Goal: Entertainment & Leisure: Consume media (video, audio)

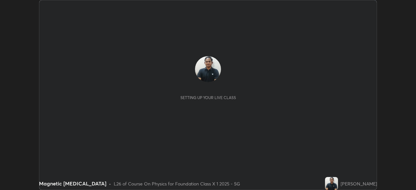
scroll to position [190, 415]
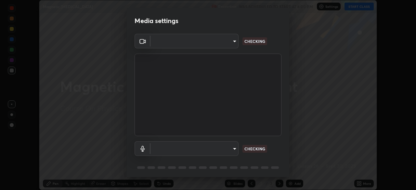
type input "846d0ba8f5080ab81b5b071cdfefeec17a04dc93fe71064fe08a1f5c66129023"
type input "communications"
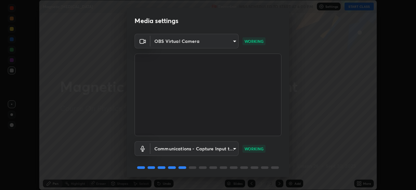
scroll to position [23, 0]
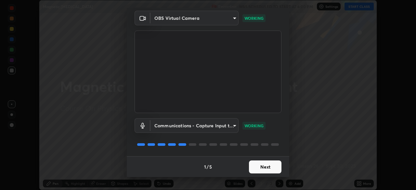
click at [252, 164] on button "Next" at bounding box center [265, 166] width 32 height 13
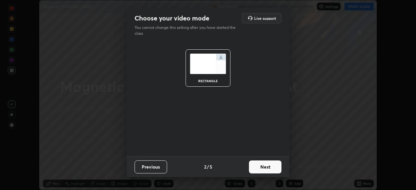
scroll to position [0, 0]
click at [256, 171] on button "Next" at bounding box center [265, 166] width 32 height 13
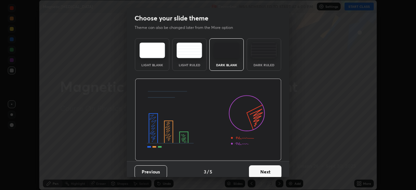
click at [257, 171] on button "Next" at bounding box center [265, 171] width 32 height 13
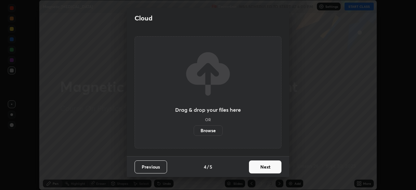
click at [258, 169] on button "Next" at bounding box center [265, 166] width 32 height 13
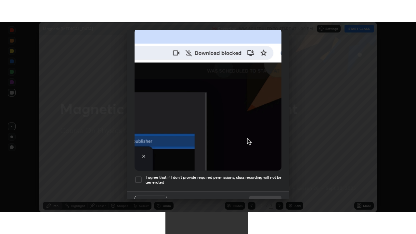
scroll to position [156, 0]
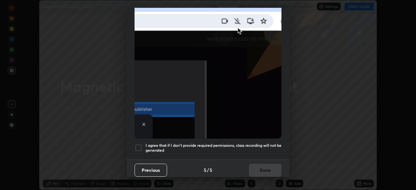
click at [143, 146] on div "I agree that if I don't provide required permissions, class recording will not …" at bounding box center [207, 148] width 147 height 8
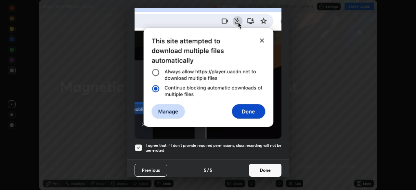
click at [254, 168] on button "Done" at bounding box center [265, 170] width 32 height 13
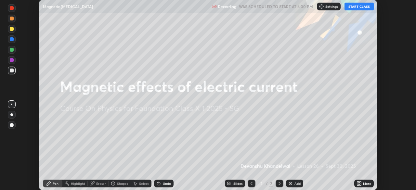
click at [353, 6] on button "START CLASS" at bounding box center [358, 7] width 29 height 8
click at [357, 183] on icon at bounding box center [358, 183] width 2 height 2
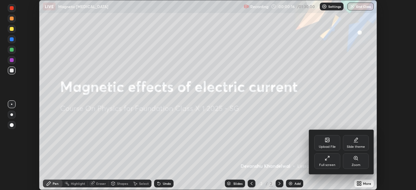
click at [323, 158] on div "Full screen" at bounding box center [327, 161] width 26 height 16
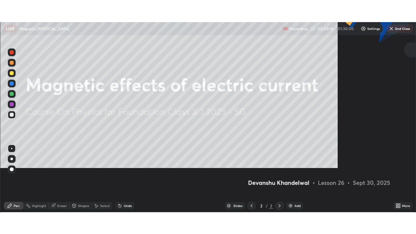
scroll to position [234, 416]
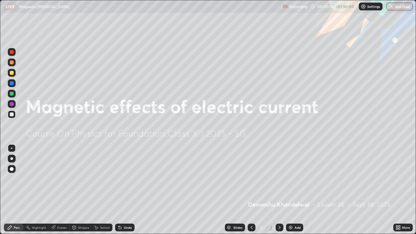
click at [299, 190] on div "Add" at bounding box center [297, 227] width 6 height 3
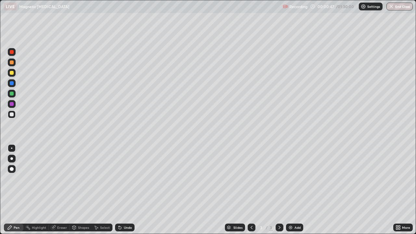
click at [120, 190] on icon at bounding box center [120, 227] width 3 height 3
click at [119, 190] on icon at bounding box center [120, 227] width 3 height 3
click at [126, 190] on div "Undo" at bounding box center [128, 227] width 8 height 3
click at [124, 190] on div "Undo" at bounding box center [128, 227] width 8 height 3
click at [291, 190] on img at bounding box center [290, 227] width 5 height 5
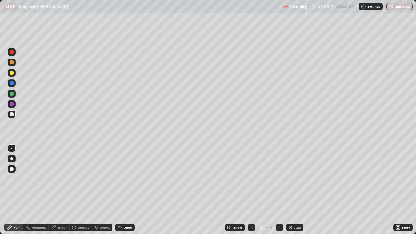
click at [120, 190] on icon at bounding box center [119, 227] width 5 height 5
click at [10, 94] on div at bounding box center [12, 94] width 4 height 4
click at [12, 80] on div at bounding box center [12, 83] width 8 height 8
click at [119, 190] on icon at bounding box center [120, 227] width 3 height 3
click at [115, 190] on div "Undo" at bounding box center [124, 227] width 19 height 8
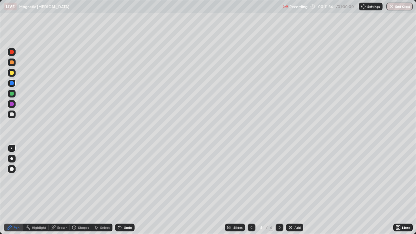
click at [291, 190] on img at bounding box center [290, 227] width 5 height 5
click at [128, 190] on div "Undo" at bounding box center [128, 227] width 8 height 3
click at [129, 190] on div "Undo" at bounding box center [128, 227] width 8 height 3
click at [130, 190] on div "Undo" at bounding box center [128, 227] width 8 height 3
click at [12, 115] on div at bounding box center [12, 114] width 4 height 4
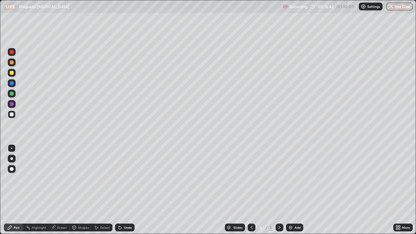
click at [251, 190] on icon at bounding box center [251, 227] width 5 height 5
click at [290, 190] on img at bounding box center [290, 227] width 5 height 5
click at [121, 190] on div "Undo" at bounding box center [124, 227] width 19 height 8
click at [74, 190] on icon at bounding box center [74, 228] width 0 height 2
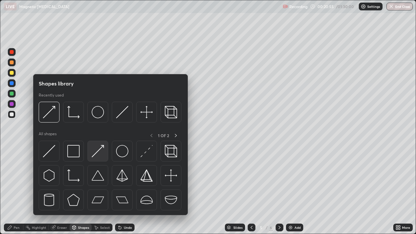
click at [98, 154] on img at bounding box center [98, 151] width 12 height 12
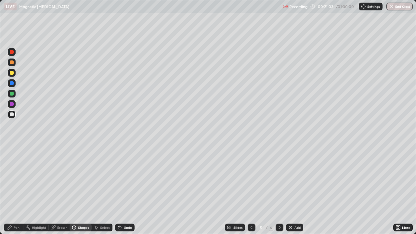
click at [122, 190] on div "Undo" at bounding box center [124, 227] width 19 height 8
click at [12, 83] on div at bounding box center [12, 83] width 4 height 4
click at [10, 190] on icon at bounding box center [9, 227] width 5 height 5
click at [12, 114] on div at bounding box center [12, 114] width 4 height 4
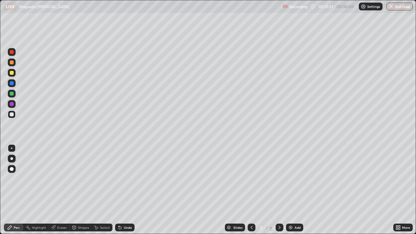
click at [119, 190] on icon at bounding box center [120, 227] width 3 height 3
click at [122, 190] on div "Undo" at bounding box center [124, 227] width 19 height 8
click at [119, 190] on icon at bounding box center [119, 226] width 1 height 1
click at [9, 85] on div at bounding box center [12, 83] width 8 height 8
click at [58, 190] on div "Eraser" at bounding box center [62, 227] width 10 height 3
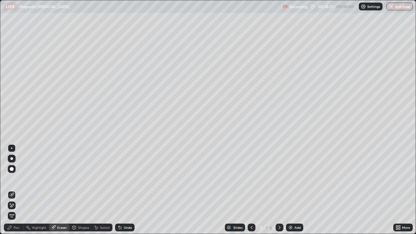
click at [16, 190] on div "Pen" at bounding box center [13, 227] width 19 height 8
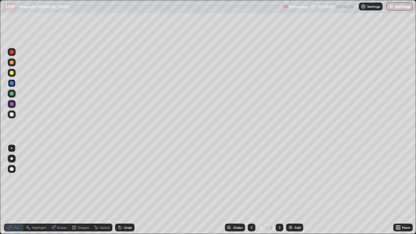
click at [119, 190] on icon at bounding box center [119, 226] width 1 height 1
click at [121, 190] on icon at bounding box center [119, 227] width 5 height 5
click at [104, 190] on div "Select" at bounding box center [105, 227] width 10 height 3
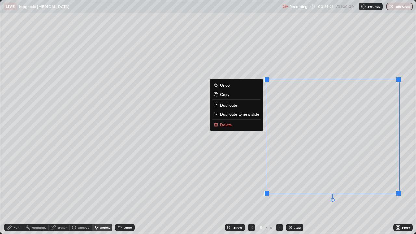
click at [251, 190] on icon at bounding box center [251, 227] width 2 height 3
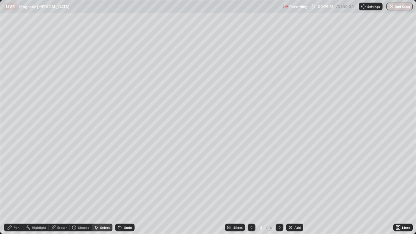
click at [270, 190] on div "6" at bounding box center [271, 227] width 4 height 6
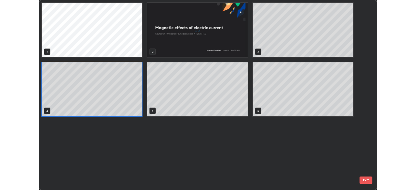
scroll to position [231, 412]
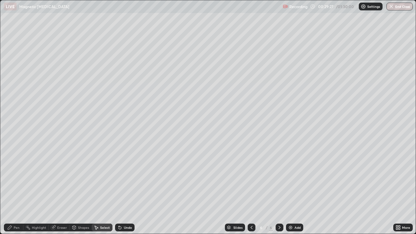
click at [282, 190] on div at bounding box center [279, 227] width 8 height 8
click at [253, 190] on div at bounding box center [252, 227] width 8 height 8
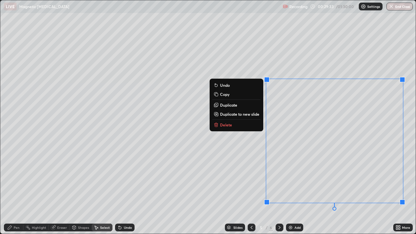
click at [227, 125] on p "Delete" at bounding box center [226, 124] width 12 height 5
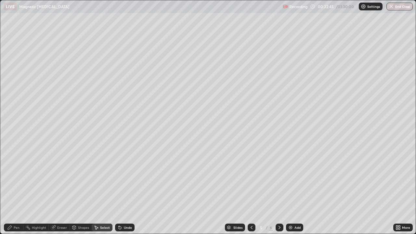
click at [16, 190] on div "Pen" at bounding box center [17, 227] width 6 height 3
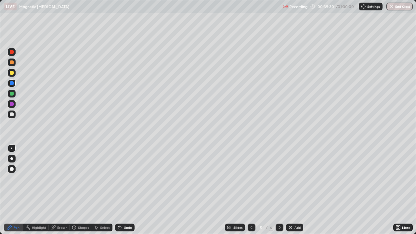
click at [279, 190] on icon at bounding box center [279, 227] width 5 height 5
click at [289, 190] on img at bounding box center [290, 227] width 5 height 5
click at [124, 190] on div "Undo" at bounding box center [128, 227] width 8 height 3
click at [129, 190] on div "Undo" at bounding box center [128, 227] width 8 height 3
click at [130, 190] on div "Undo" at bounding box center [128, 227] width 8 height 3
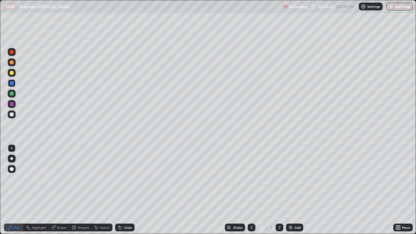
click at [57, 190] on div "Eraser" at bounding box center [62, 227] width 10 height 3
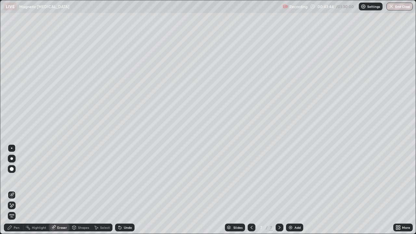
click at [10, 190] on icon at bounding box center [9, 227] width 5 height 5
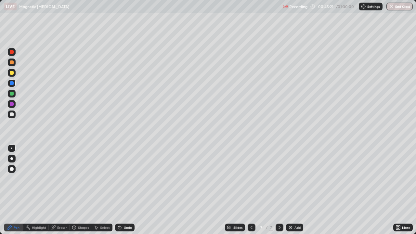
click at [12, 113] on div at bounding box center [12, 114] width 4 height 4
click at [11, 115] on div at bounding box center [12, 114] width 4 height 4
click at [124, 190] on div "Undo" at bounding box center [128, 227] width 8 height 3
click at [125, 190] on div "Undo" at bounding box center [128, 227] width 8 height 3
click at [290, 190] on img at bounding box center [290, 227] width 5 height 5
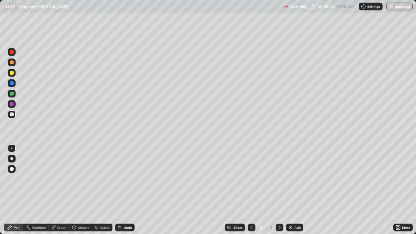
click at [248, 190] on div at bounding box center [252, 227] width 8 height 8
click at [251, 190] on icon at bounding box center [251, 227] width 5 height 5
click at [279, 190] on icon at bounding box center [279, 227] width 2 height 3
click at [278, 190] on icon at bounding box center [279, 227] width 5 height 5
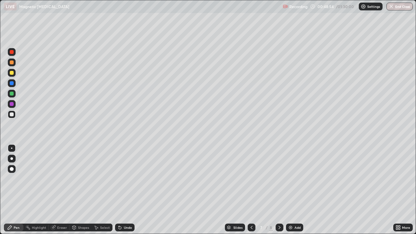
click at [290, 190] on img at bounding box center [290, 227] width 5 height 5
click at [124, 190] on div "Undo" at bounding box center [128, 227] width 8 height 3
click at [123, 190] on div "Undo" at bounding box center [124, 227] width 19 height 8
click at [121, 190] on div "Undo" at bounding box center [124, 227] width 19 height 8
click at [58, 190] on div "Eraser" at bounding box center [62, 227] width 10 height 3
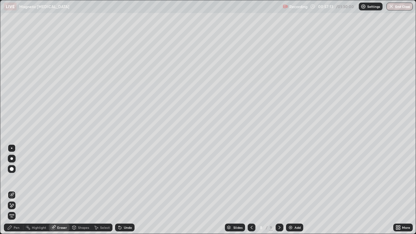
click at [11, 190] on div "Pen" at bounding box center [13, 227] width 19 height 8
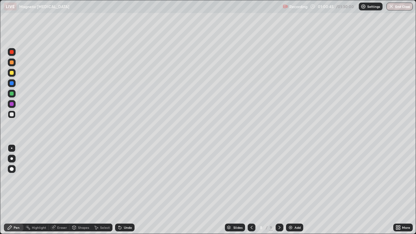
click at [289, 190] on img at bounding box center [290, 227] width 5 height 5
click at [125, 190] on div "Undo" at bounding box center [124, 227] width 19 height 8
click at [127, 190] on div "Undo" at bounding box center [128, 227] width 8 height 3
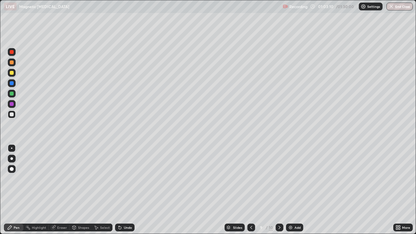
click at [119, 190] on icon at bounding box center [120, 227] width 3 height 3
click at [127, 190] on div "Undo" at bounding box center [128, 227] width 8 height 3
click at [126, 190] on div "Undo" at bounding box center [128, 227] width 8 height 3
click at [120, 190] on icon at bounding box center [119, 227] width 5 height 5
click at [124, 190] on div "Undo" at bounding box center [128, 227] width 8 height 3
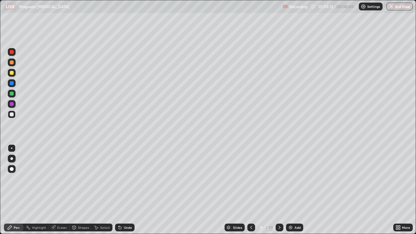
click at [124, 190] on div "Undo" at bounding box center [128, 227] width 8 height 3
click at [125, 190] on div "Undo" at bounding box center [128, 227] width 8 height 3
click at [129, 190] on div "Undo" at bounding box center [128, 227] width 8 height 3
click at [127, 190] on div "Undo" at bounding box center [128, 227] width 8 height 3
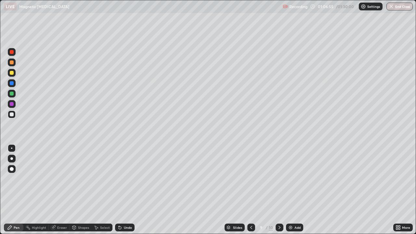
click at [125, 190] on div "Undo" at bounding box center [128, 227] width 8 height 3
click at [124, 190] on div "Undo" at bounding box center [128, 227] width 8 height 3
click at [121, 190] on div "Undo" at bounding box center [124, 227] width 19 height 8
click at [119, 190] on icon at bounding box center [120, 227] width 3 height 3
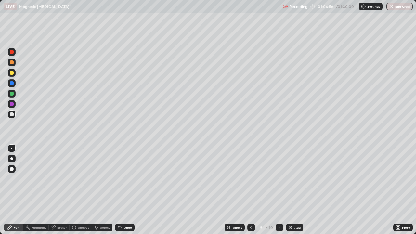
click at [122, 190] on div "Undo" at bounding box center [124, 227] width 19 height 8
click at [124, 190] on div "Undo" at bounding box center [128, 227] width 8 height 3
click at [12, 93] on div at bounding box center [12, 94] width 4 height 4
click at [124, 190] on div "Undo" at bounding box center [128, 227] width 8 height 3
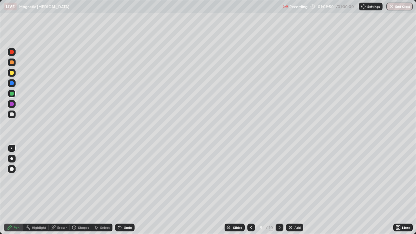
click at [125, 190] on div "Undo" at bounding box center [128, 227] width 8 height 3
click at [125, 190] on div "Undo" at bounding box center [124, 227] width 19 height 8
click at [124, 190] on div "Undo" at bounding box center [128, 227] width 8 height 3
click at [124, 190] on div "Undo" at bounding box center [124, 227] width 19 height 8
click at [124, 190] on div "Undo" at bounding box center [128, 227] width 8 height 3
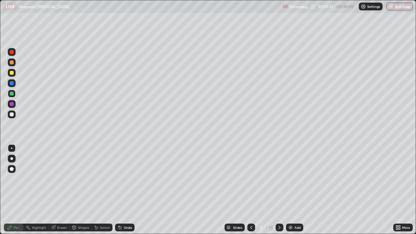
click at [123, 190] on div "Undo" at bounding box center [124, 227] width 19 height 8
click at [289, 190] on div "Add" at bounding box center [294, 227] width 17 height 8
click at [390, 4] on img "button" at bounding box center [391, 6] width 5 height 5
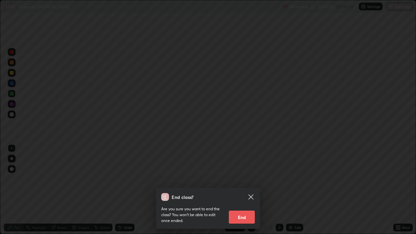
click at [244, 190] on button "End" at bounding box center [242, 216] width 26 height 13
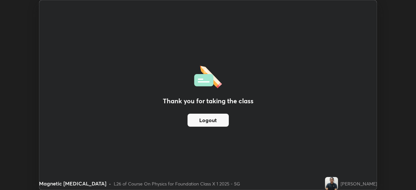
scroll to position [32294, 32068]
